Goal: Information Seeking & Learning: Find specific fact

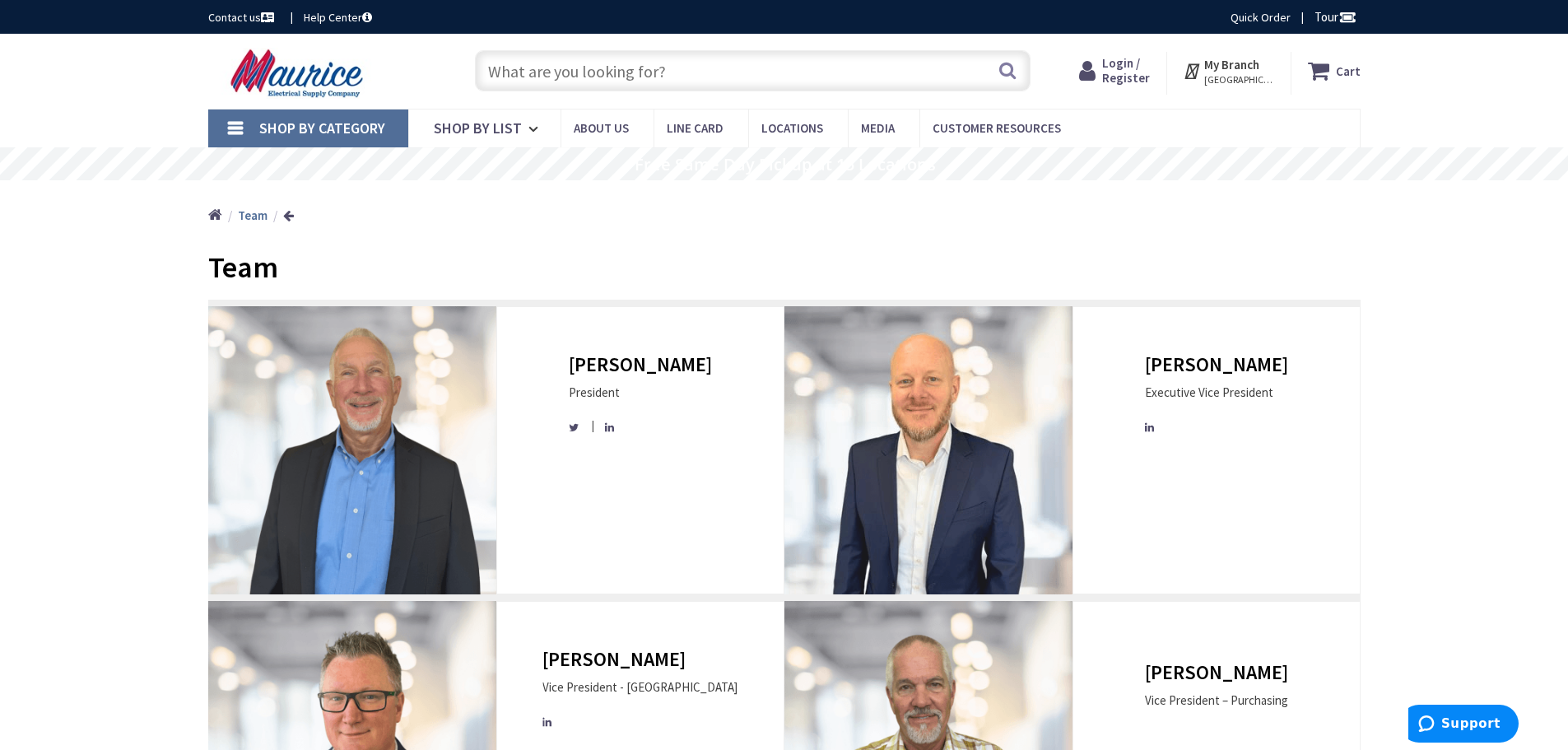
click at [536, 59] on input "text" at bounding box center [752, 71] width 556 height 41
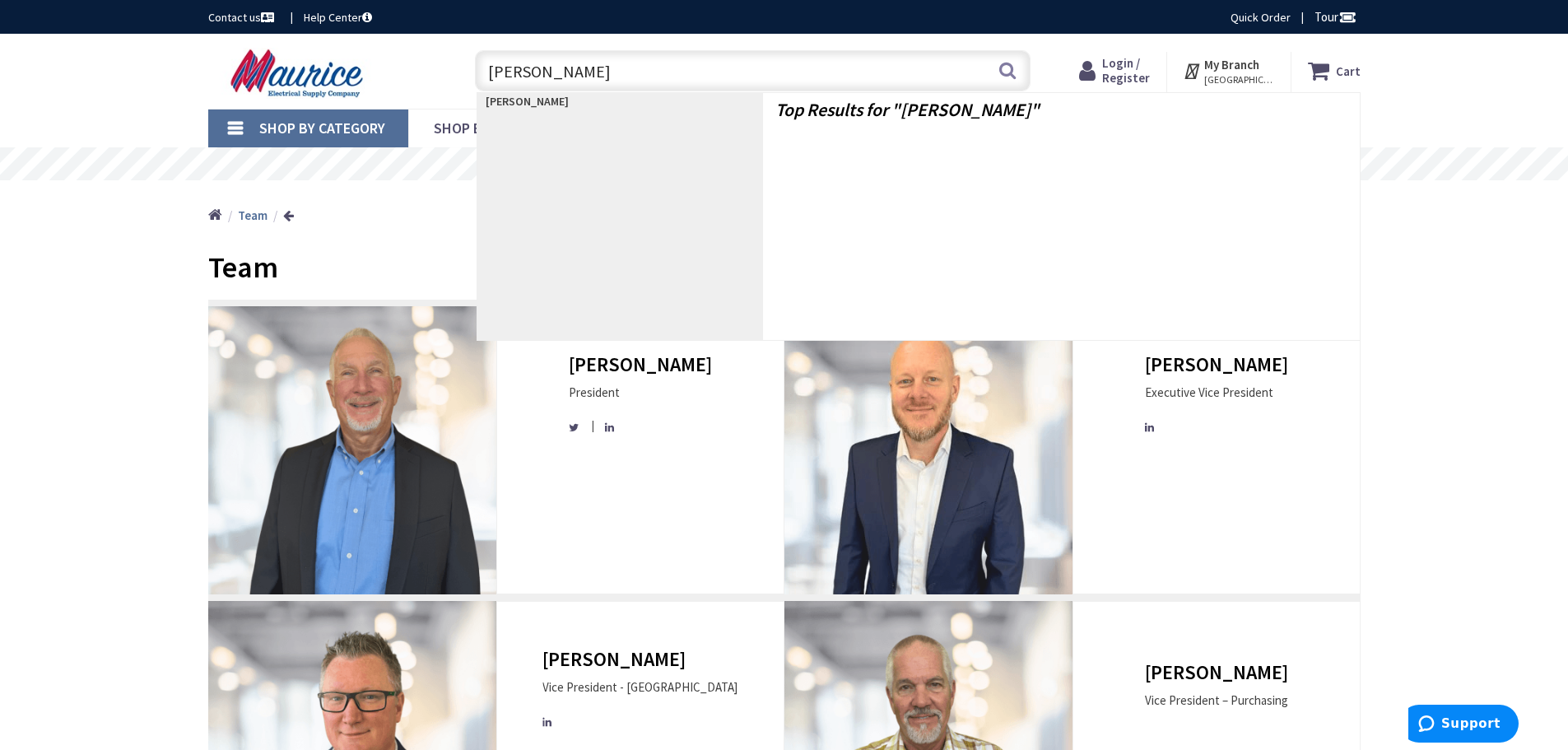
type input "Justin ARno"
